Goal: Transaction & Acquisition: Subscribe to service/newsletter

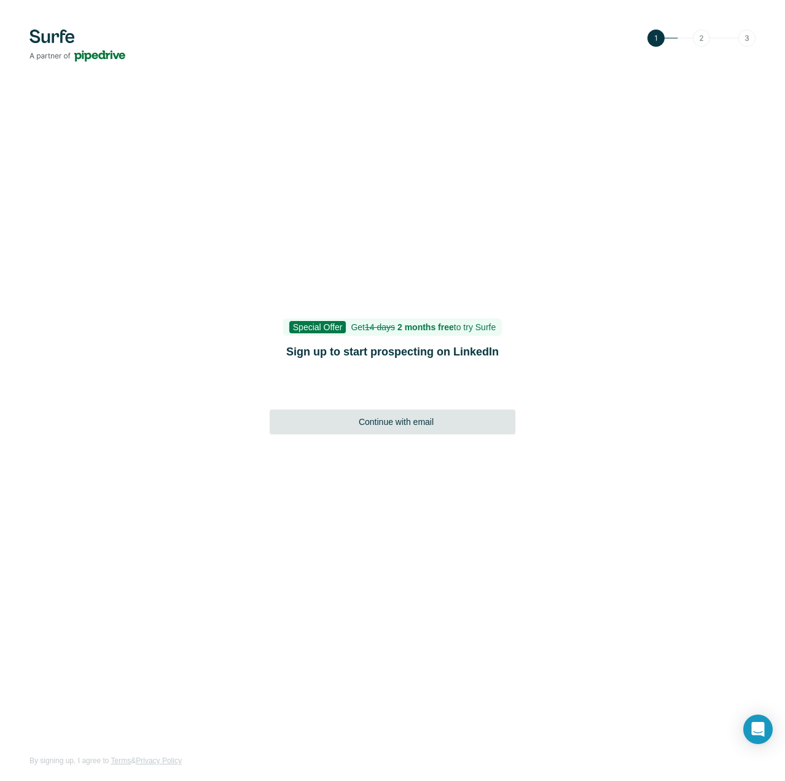
click at [406, 427] on span "Continue with email" at bounding box center [396, 421] width 75 height 12
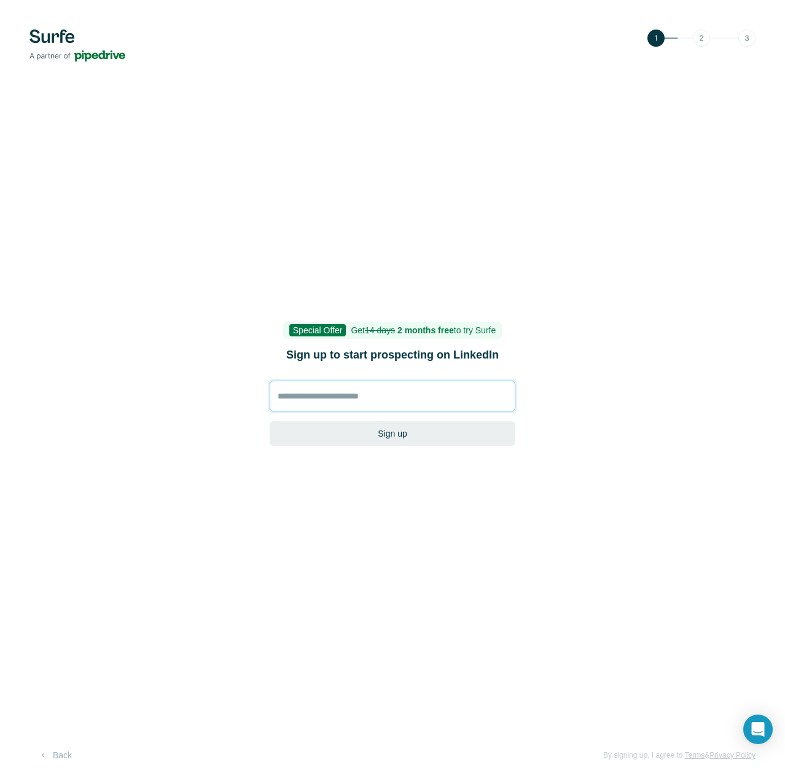
click at [404, 395] on input at bounding box center [393, 395] width 246 height 31
type input "**********"
click at [401, 436] on button "Sign up" at bounding box center [393, 433] width 246 height 25
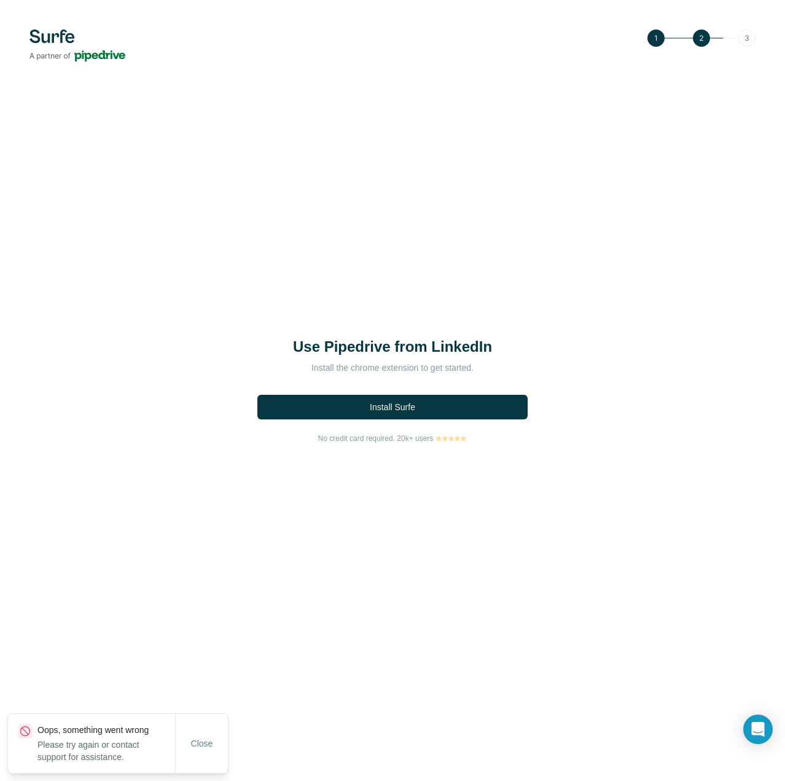
click at [739, 30] on div "Use Pipedrive from LinkedIn Install the chrome extension to get started. Instal…" at bounding box center [392, 390] width 785 height 781
click at [407, 411] on span "Install Surfe" at bounding box center [392, 407] width 45 height 12
